Goal: Task Accomplishment & Management: Manage account settings

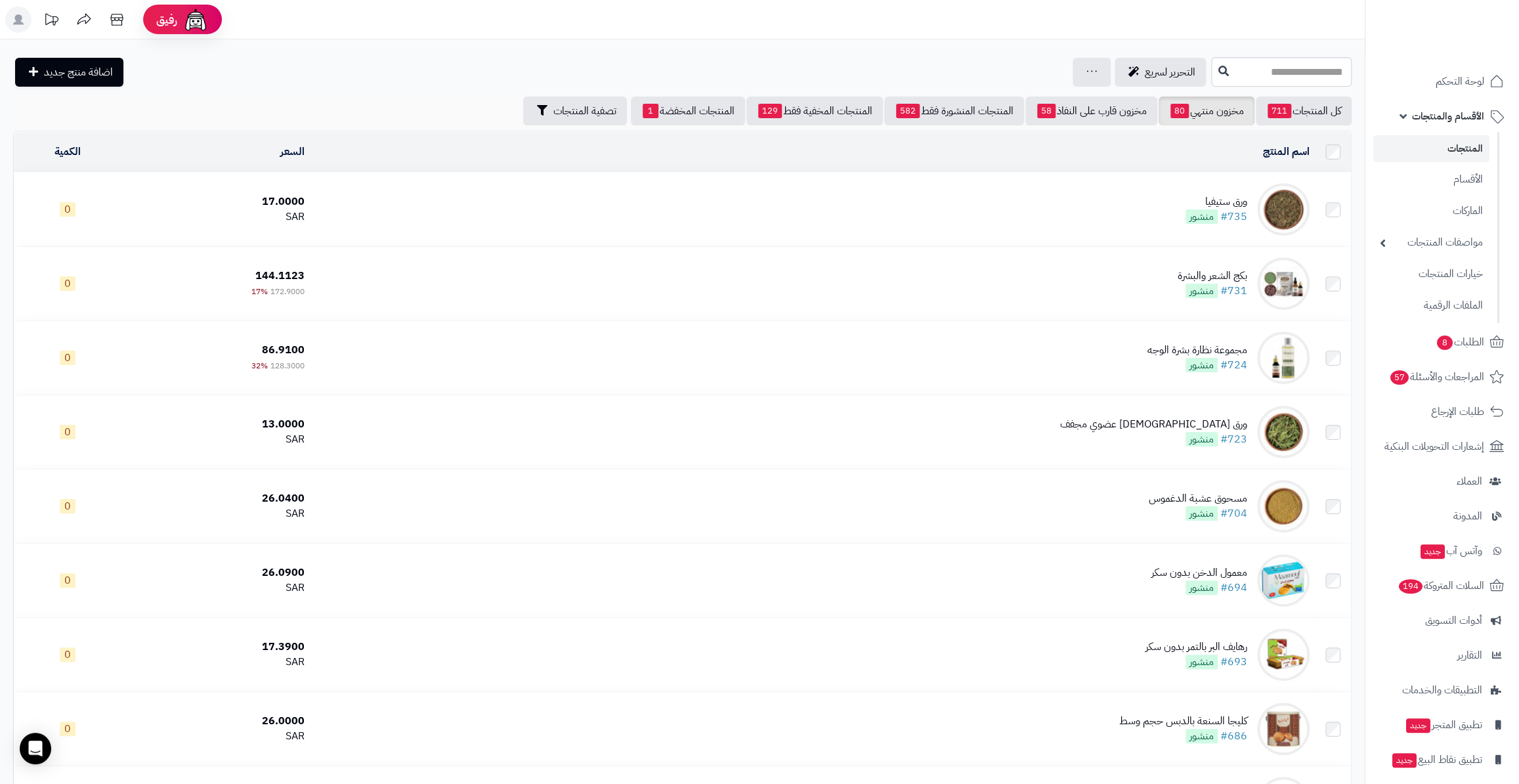
click at [1454, 154] on link "المنتجات" at bounding box center [1431, 149] width 116 height 27
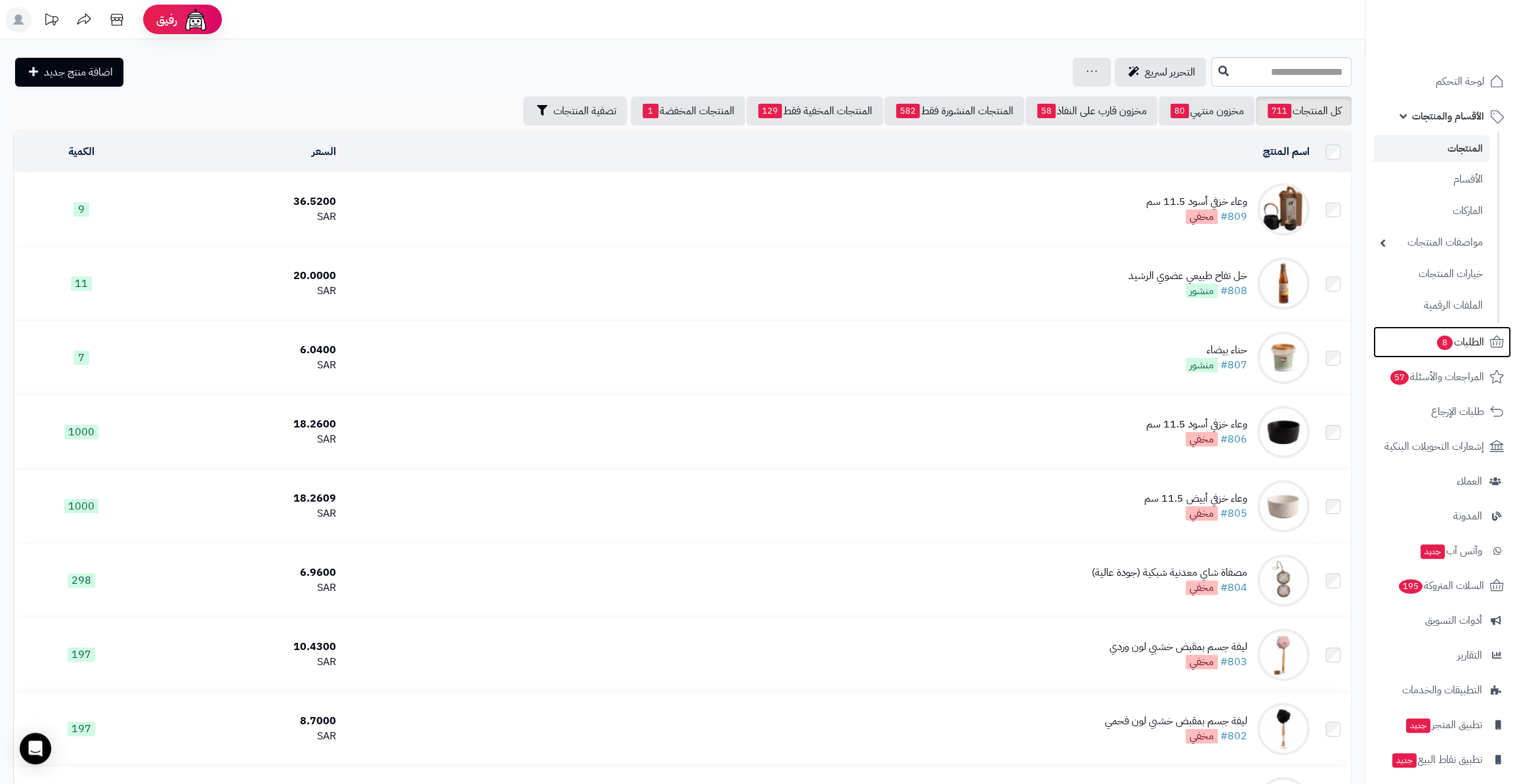
click at [1441, 351] on link "الطلبات 8" at bounding box center [1442, 342] width 138 height 32
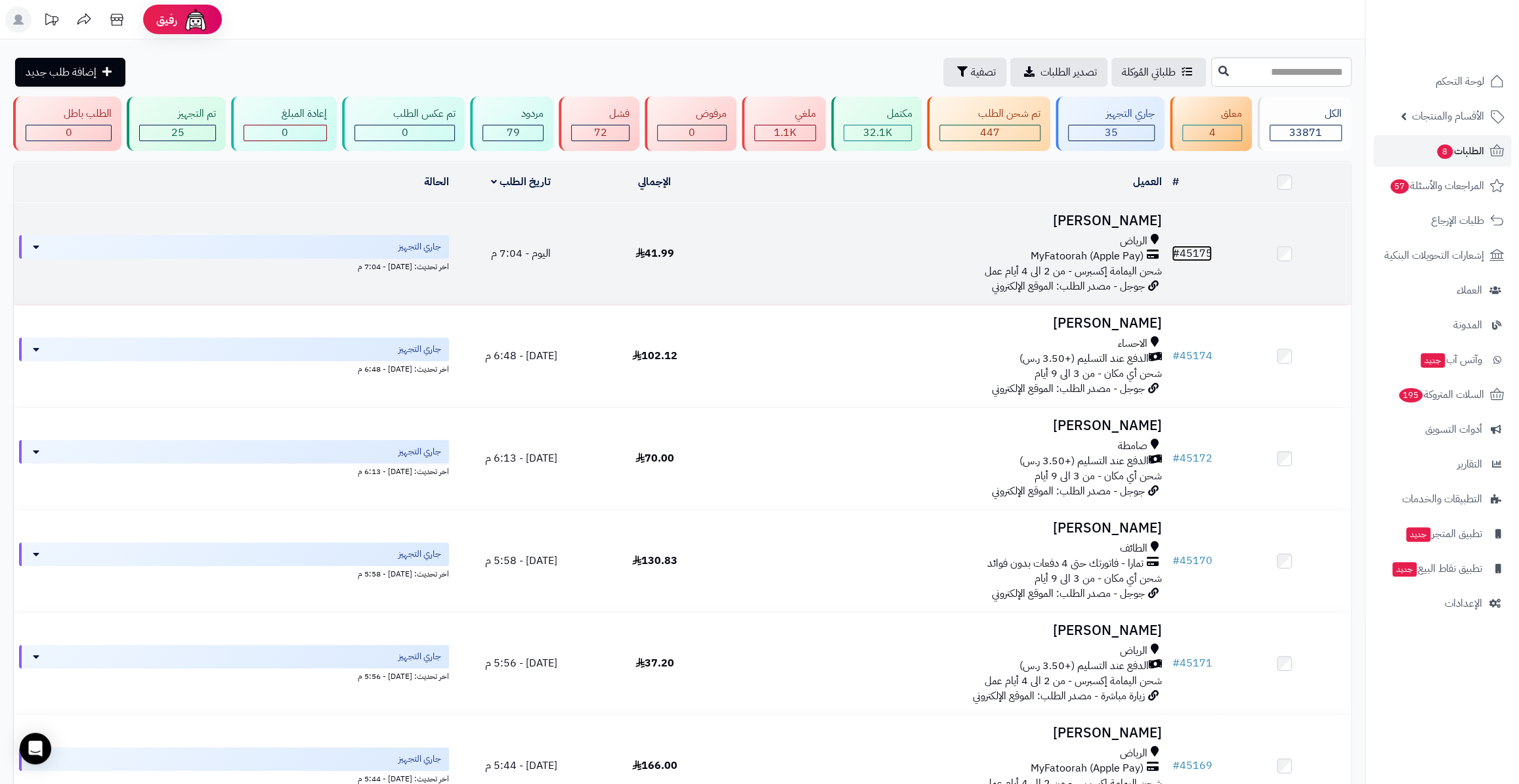
click at [1199, 252] on link "# 45175" at bounding box center [1192, 253] width 40 height 16
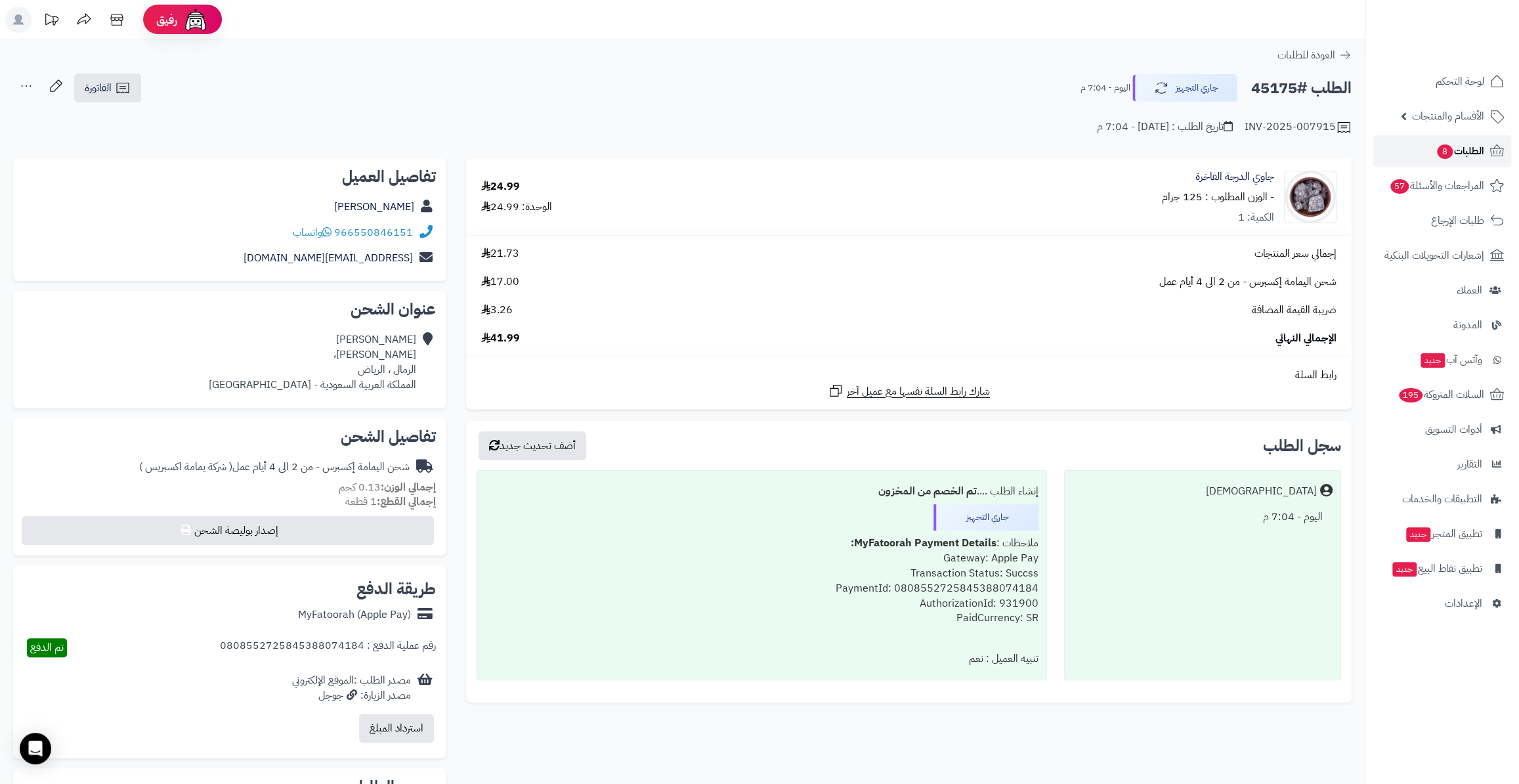
click at [1426, 151] on link "الطلبات 8" at bounding box center [1442, 151] width 138 height 32
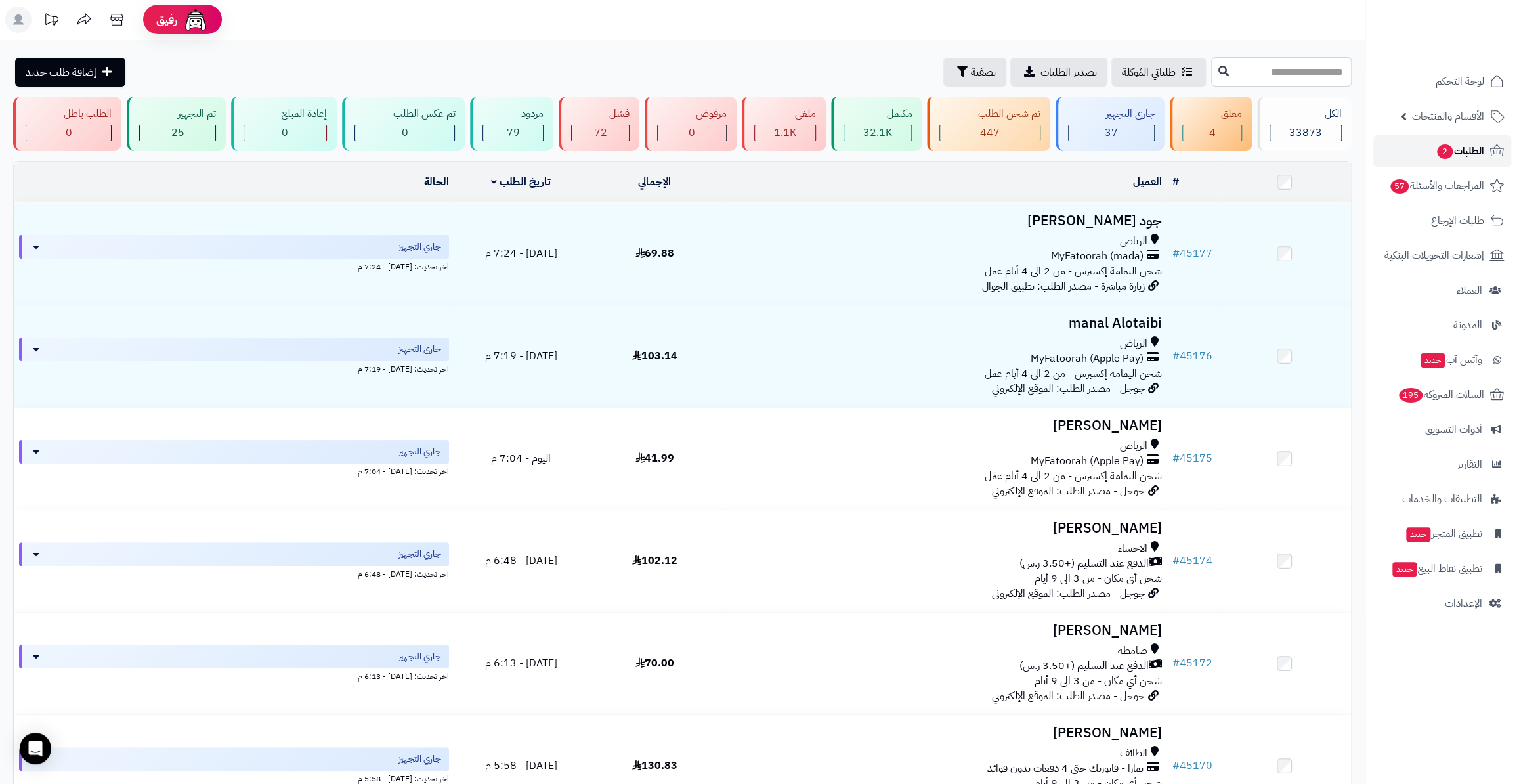
click at [1439, 154] on span "2" at bounding box center [1444, 151] width 16 height 14
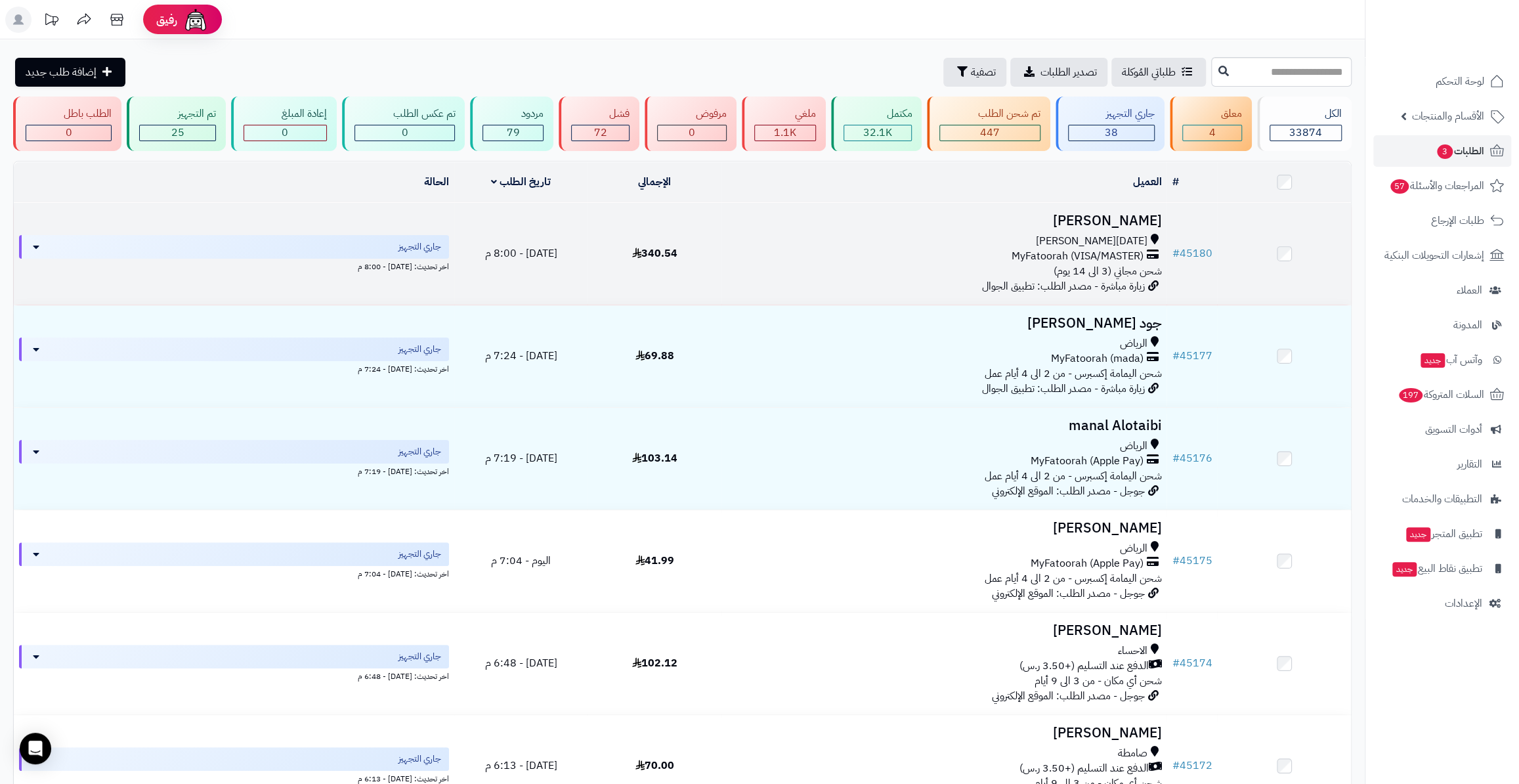
click at [1208, 238] on td "# 45180" at bounding box center [1191, 253] width 51 height 101
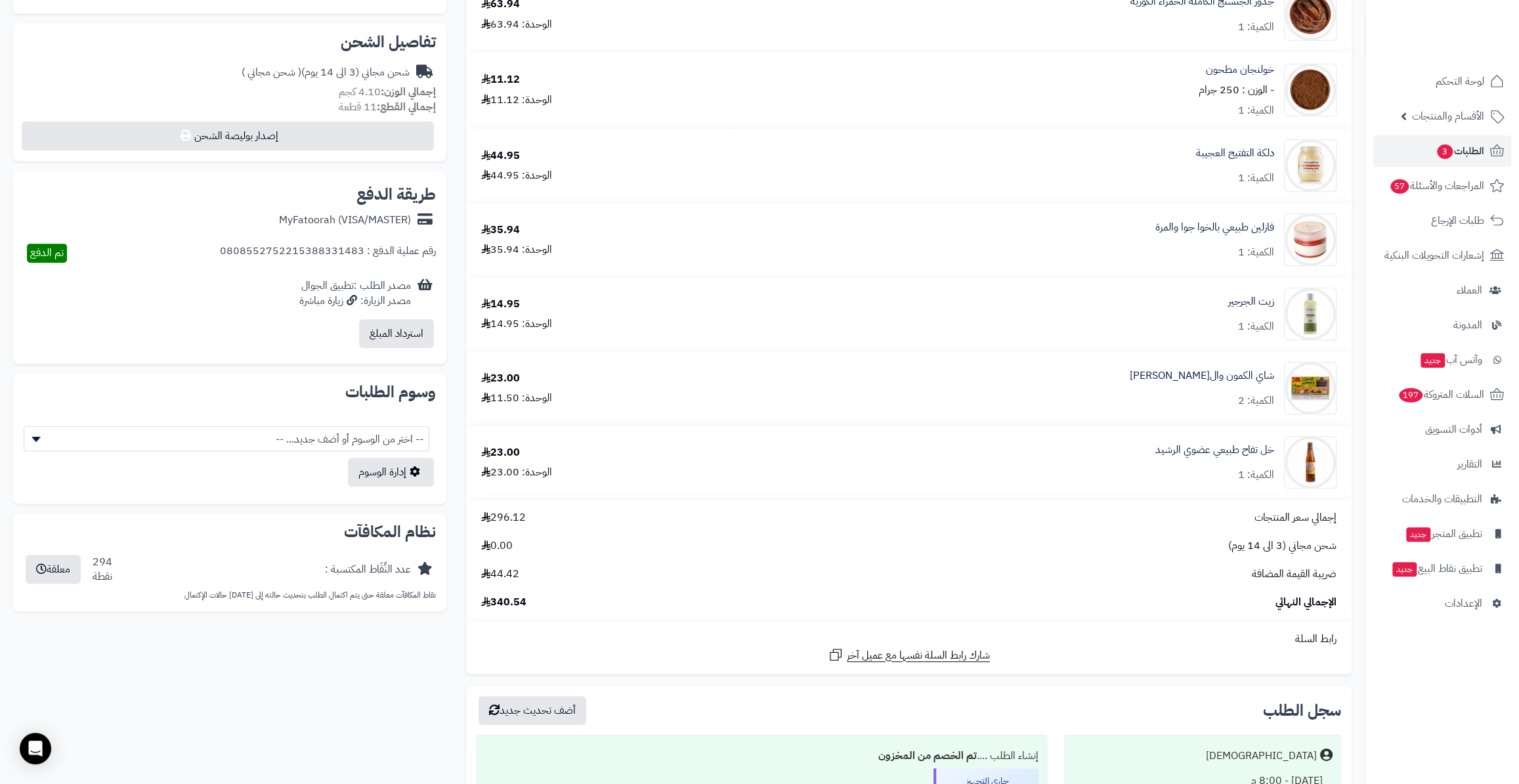
scroll to position [358, 0]
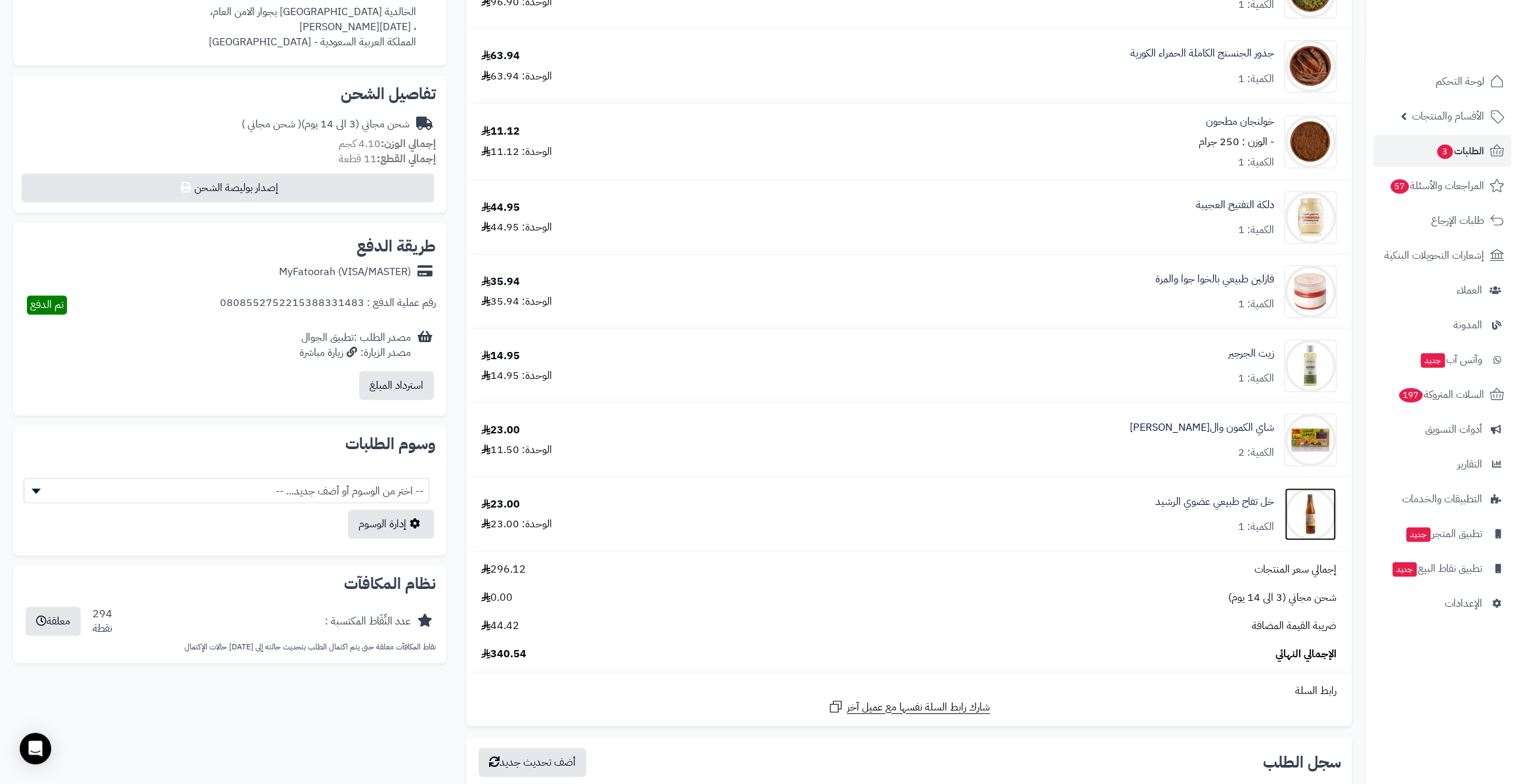
click at [1308, 518] on img at bounding box center [1311, 513] width 51 height 52
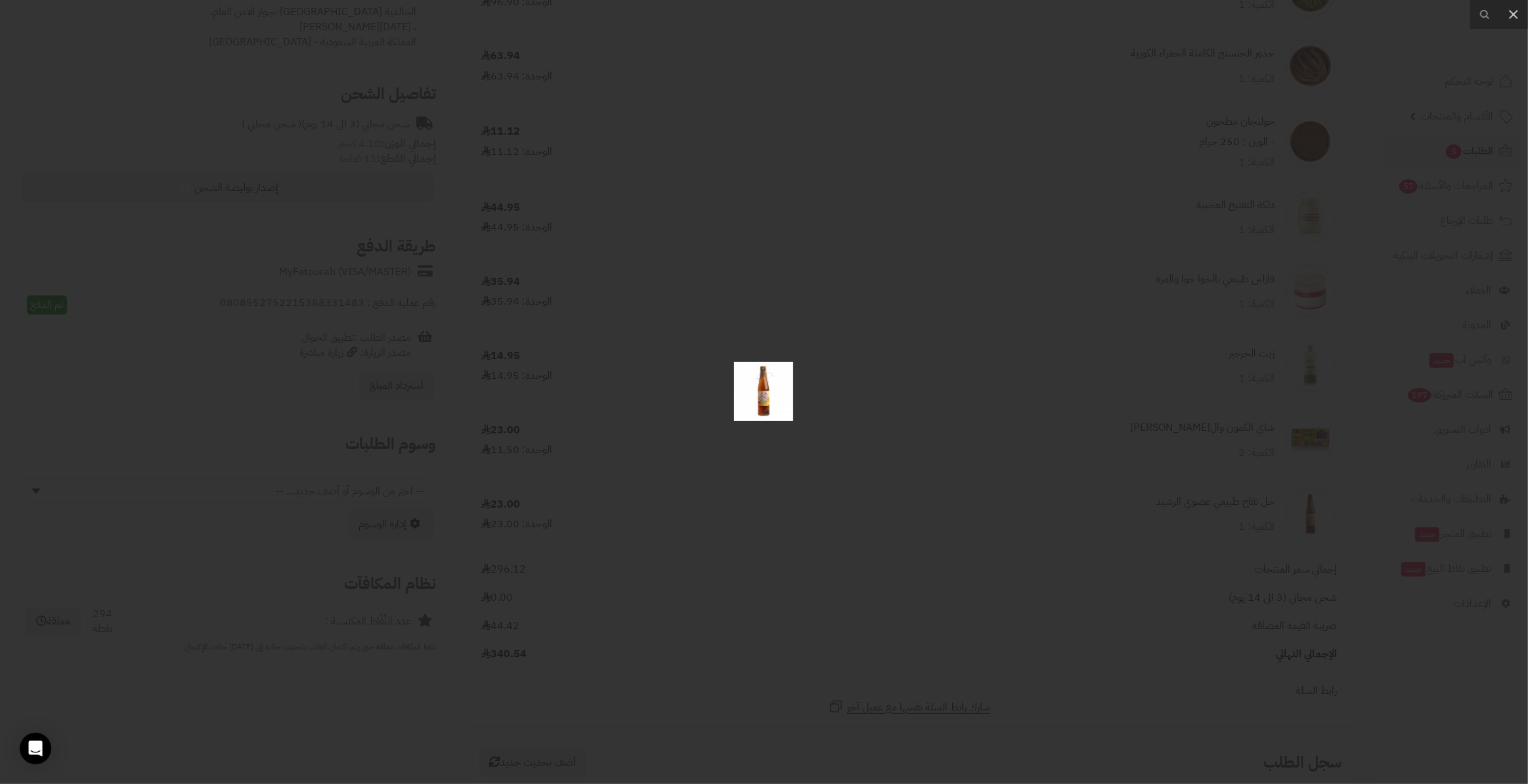
click at [856, 414] on div at bounding box center [764, 392] width 1528 height 784
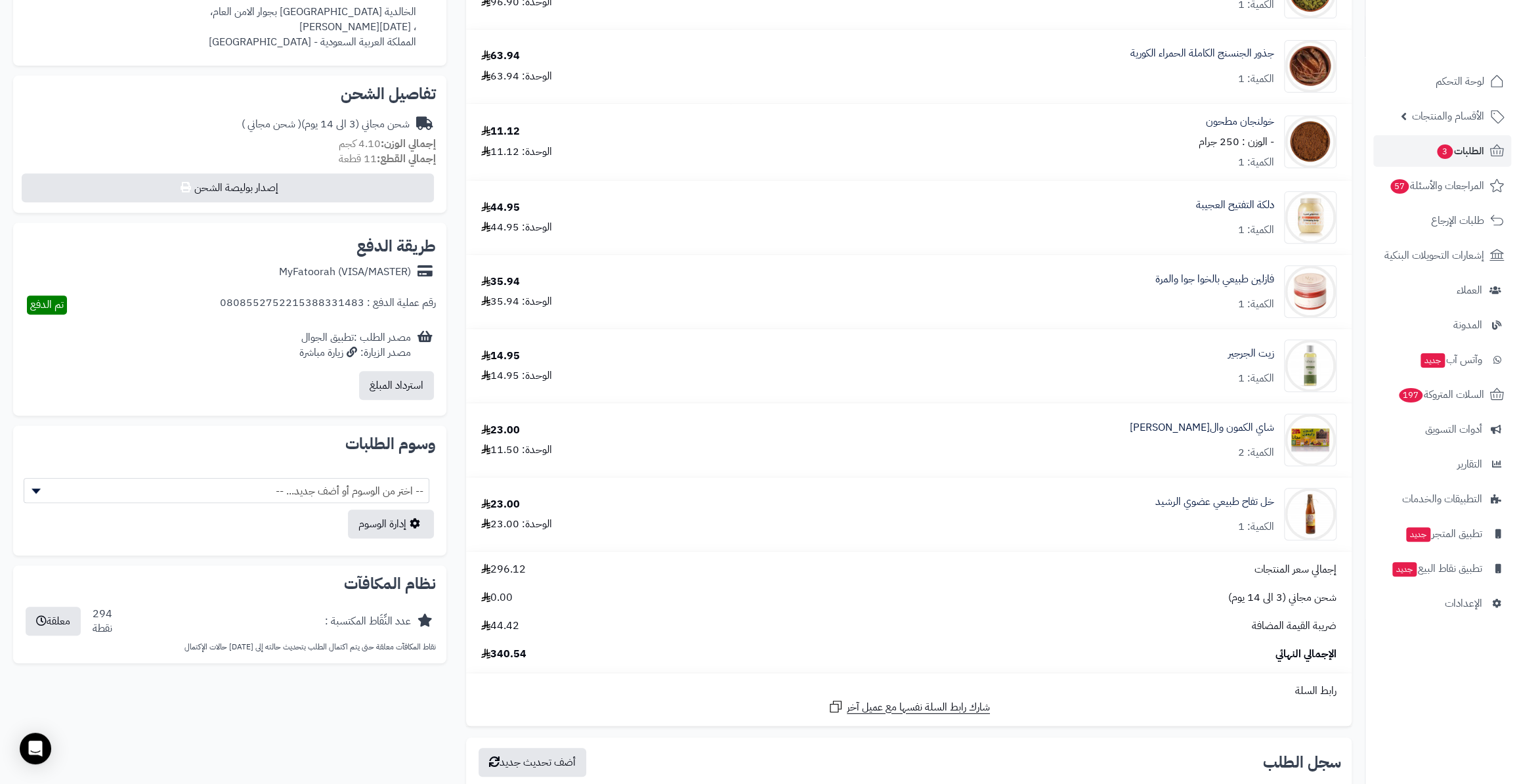
click at [1194, 502] on link "خل تفاح طبيعي عضوي الرشيد" at bounding box center [1214, 502] width 119 height 15
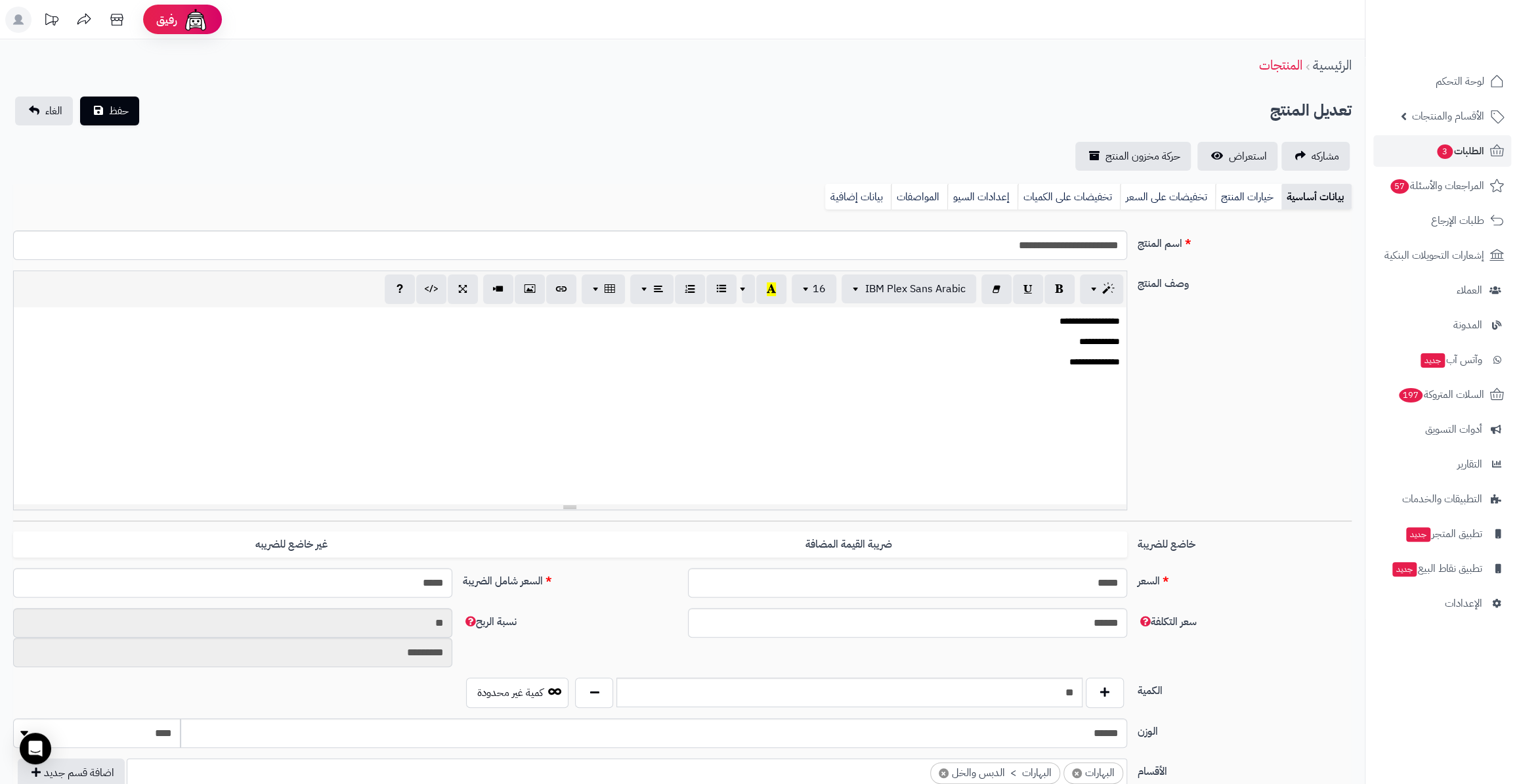
scroll to position [105, 0]
